Goal: Transaction & Acquisition: Purchase product/service

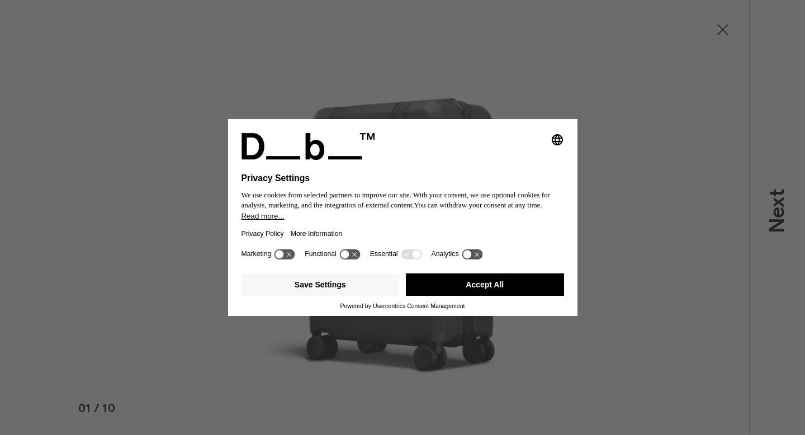
click at [513, 285] on button "Accept All" at bounding box center [485, 284] width 158 height 22
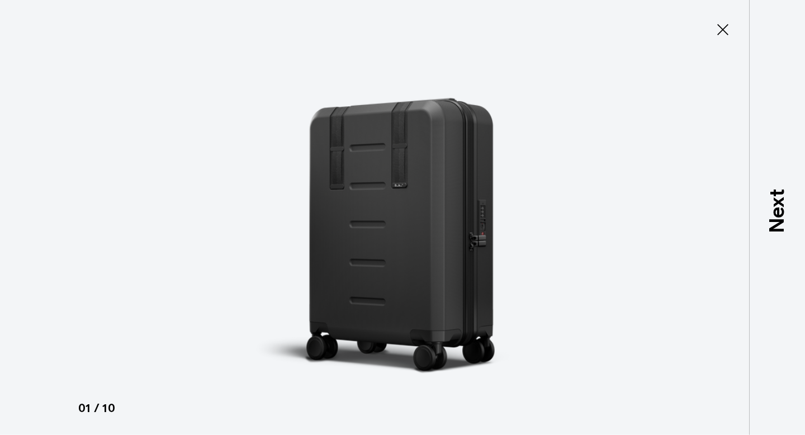
click at [417, 225] on img "1 / 10" at bounding box center [402, 217] width 503 height 435
click at [724, 32] on icon at bounding box center [723, 30] width 18 height 18
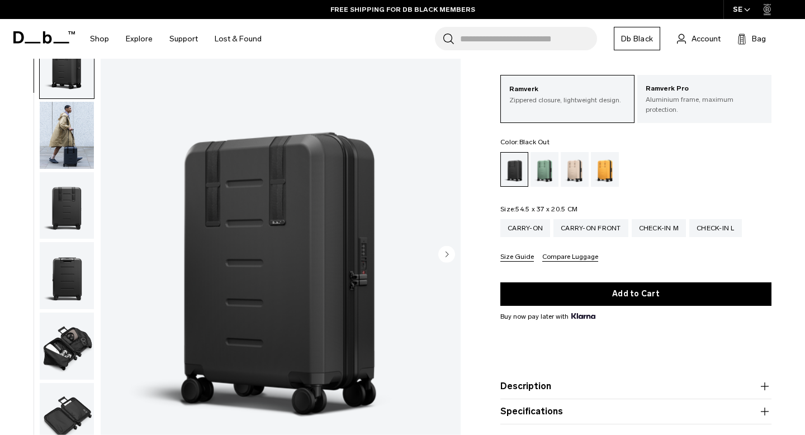
click at [452, 249] on circle "Next slide" at bounding box center [446, 253] width 17 height 17
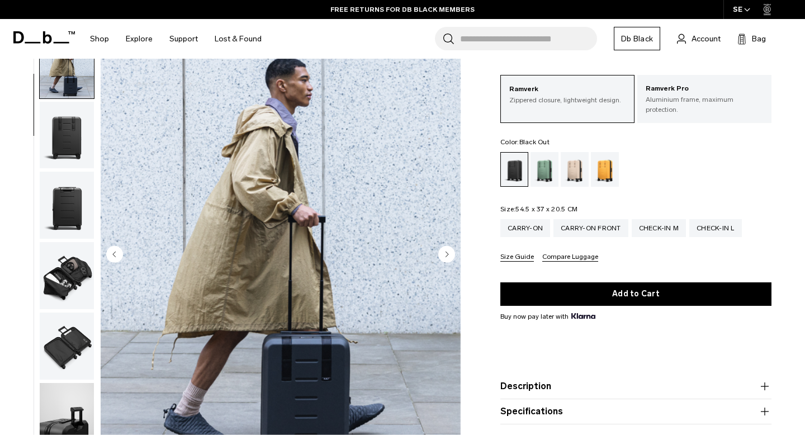
click at [452, 249] on circle "Next slide" at bounding box center [446, 253] width 17 height 17
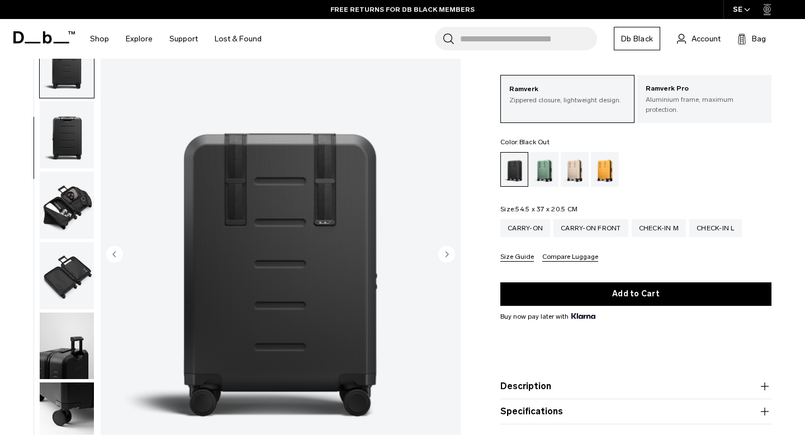
click at [452, 249] on circle "Next slide" at bounding box center [446, 253] width 17 height 17
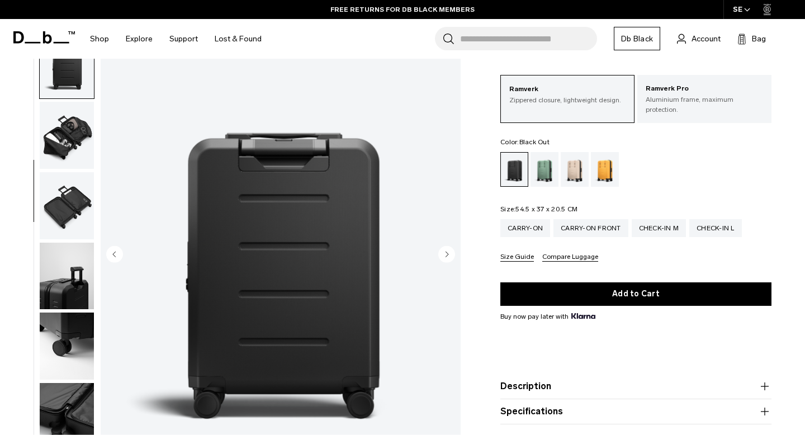
click at [452, 249] on circle "Next slide" at bounding box center [446, 253] width 17 height 17
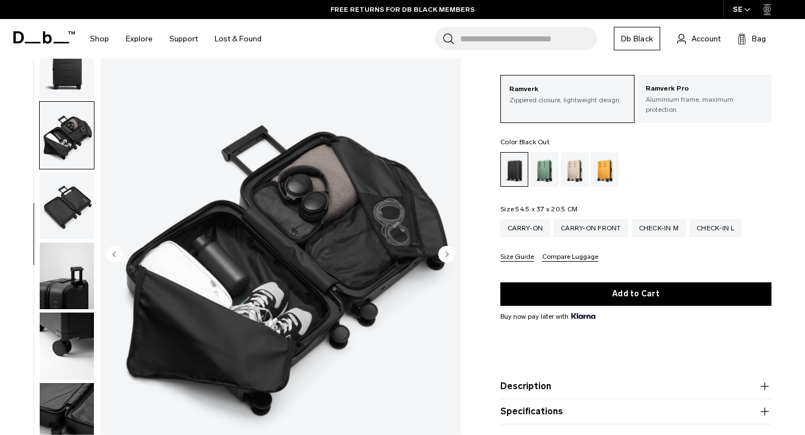
scroll to position [252, 0]
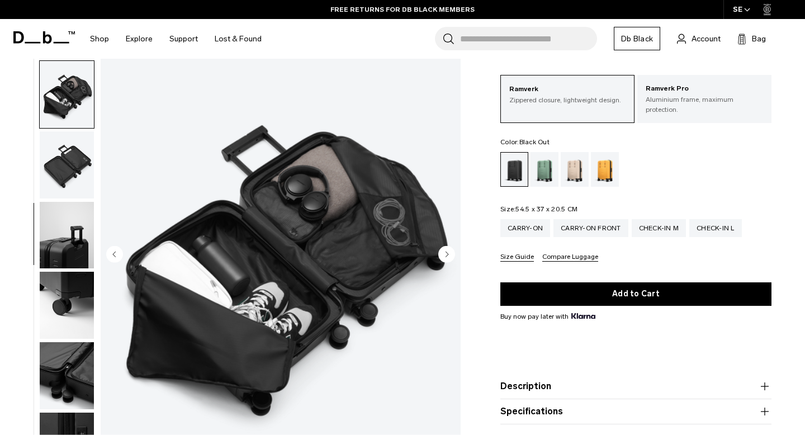
click at [452, 249] on circle "Next slide" at bounding box center [446, 253] width 17 height 17
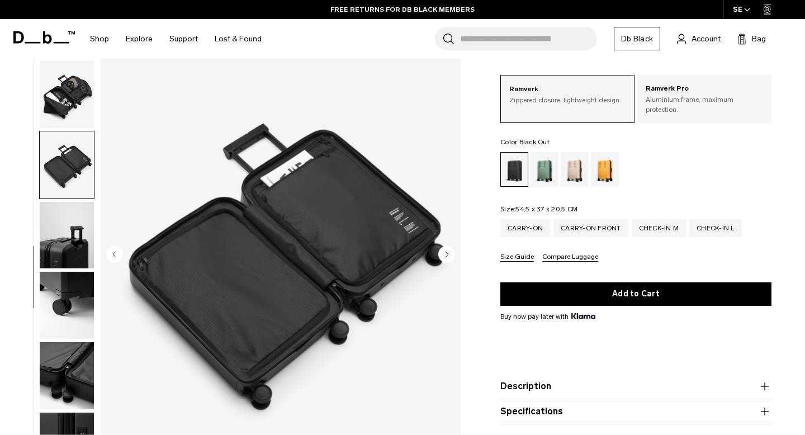
click at [452, 249] on circle "Next slide" at bounding box center [446, 253] width 17 height 17
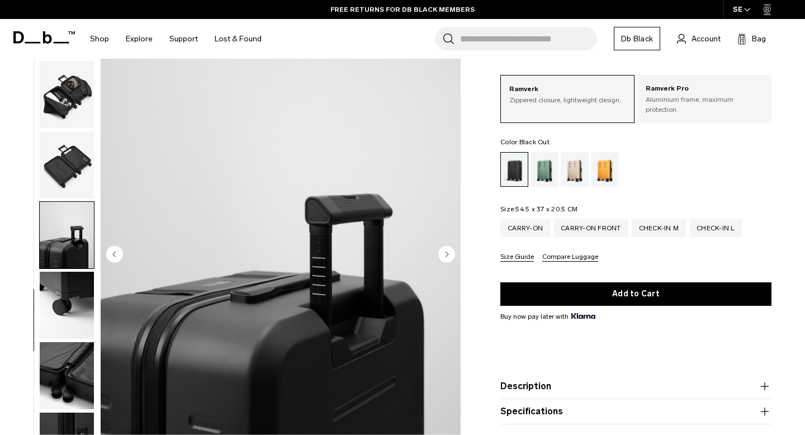
click at [452, 249] on circle "Next slide" at bounding box center [446, 253] width 17 height 17
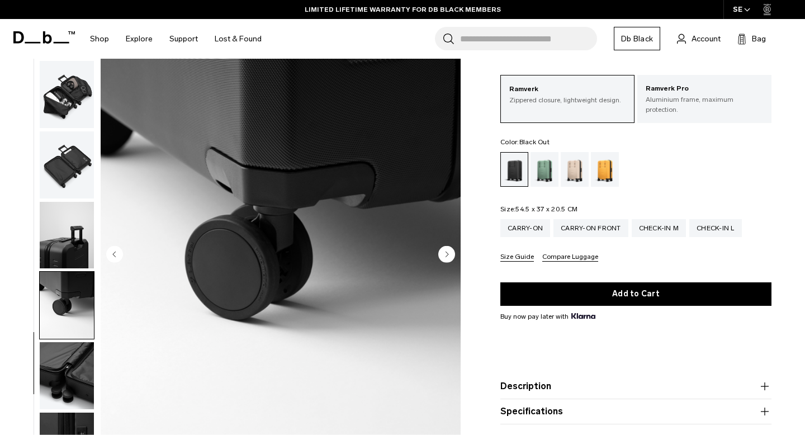
click at [452, 249] on circle "Next slide" at bounding box center [446, 253] width 17 height 17
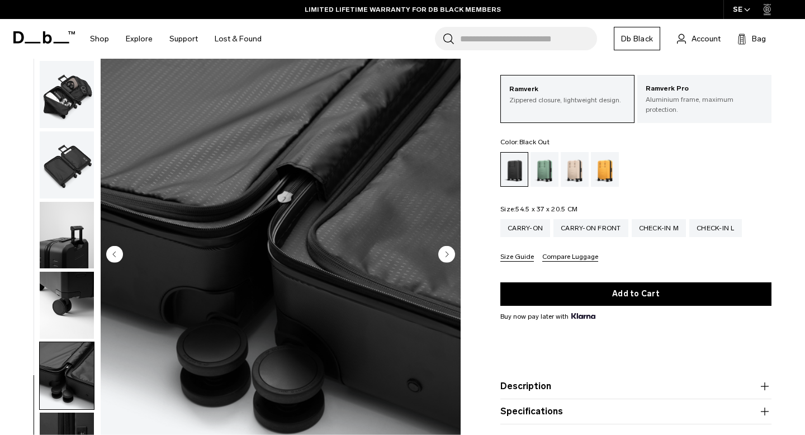
click at [452, 249] on circle "Next slide" at bounding box center [446, 253] width 17 height 17
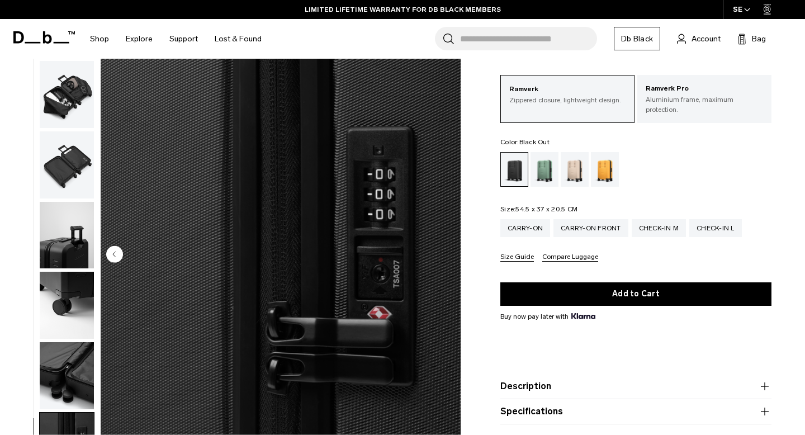
click at [452, 249] on img "10 / 10" at bounding box center [281, 256] width 360 height 450
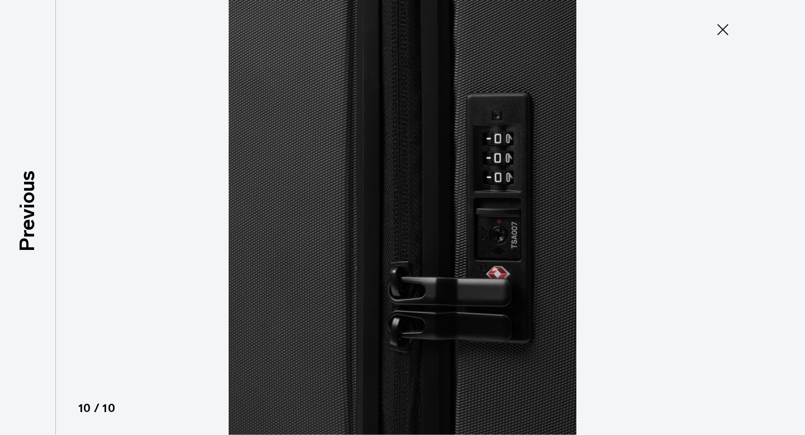
click at [452, 249] on img "10 / 10" at bounding box center [402, 217] width 503 height 435
click at [706, 42] on div "10 / 10" at bounding box center [402, 217] width 805 height 435
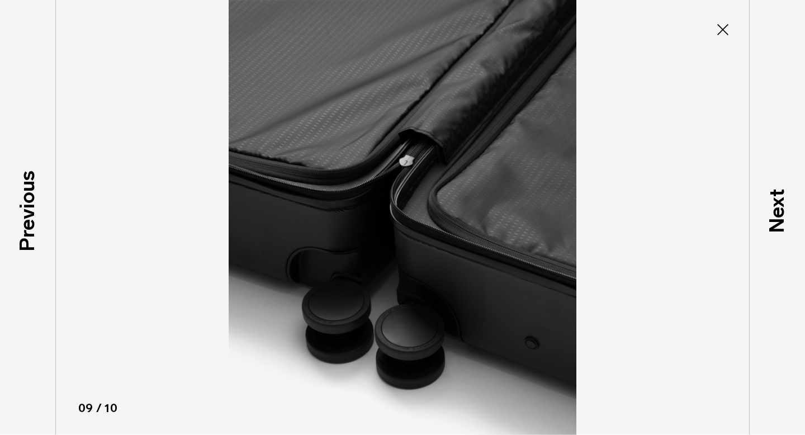
click at [733, 18] on button "Close" at bounding box center [723, 29] width 37 height 23
